Goal: Task Accomplishment & Management: Complete application form

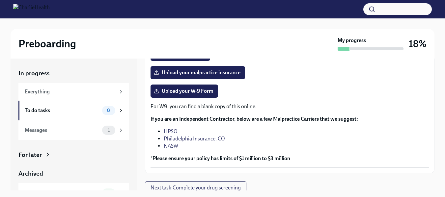
scroll to position [165, 0]
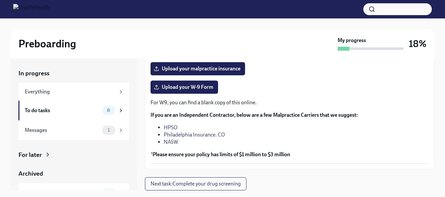
click at [213, 180] on button "Next task : Complete your drug screening" at bounding box center [196, 184] width 102 height 13
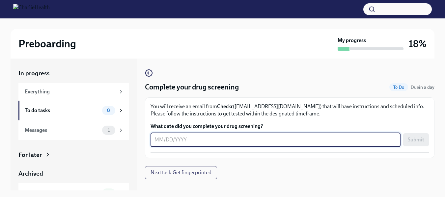
click at [155, 142] on textarea "What date did you complete your drug screening?" at bounding box center [276, 140] width 242 height 8
type textarea "0"
type textarea "[DATE]"
click at [422, 134] on button "Submit" at bounding box center [417, 140] width 26 height 13
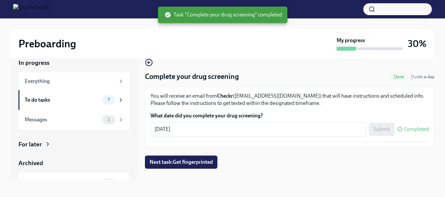
scroll to position [12, 0]
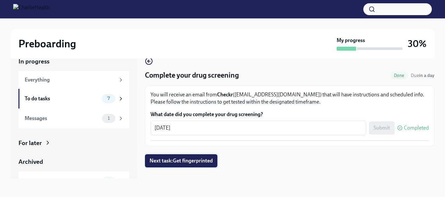
click at [183, 162] on span "Next task : Get fingerprinted" at bounding box center [181, 161] width 63 height 7
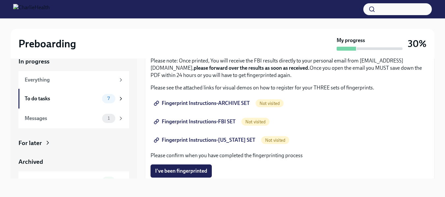
scroll to position [71, 0]
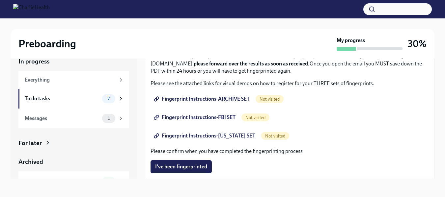
click at [187, 99] on span "Fingerprint Instructions-ARCHIVE SET" at bounding box center [202, 99] width 95 height 7
